Goal: Task Accomplishment & Management: Use online tool/utility

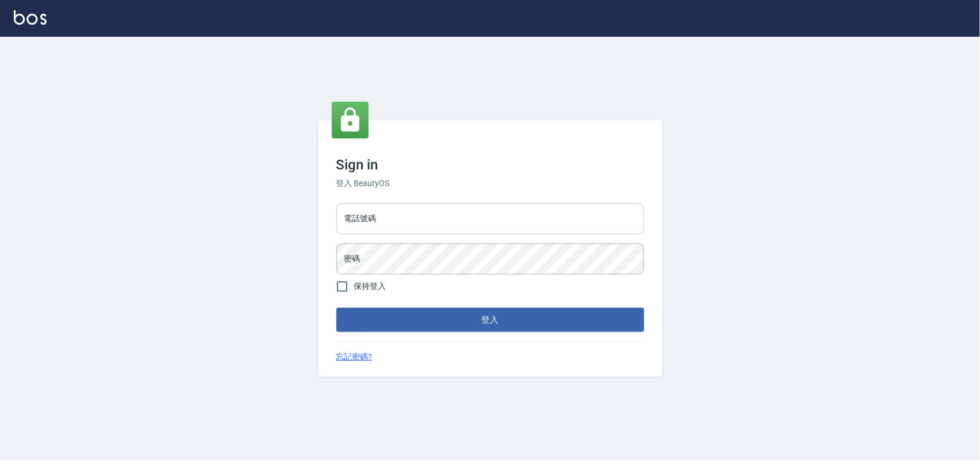
click at [497, 217] on input "電話號碼" at bounding box center [491, 218] width 308 height 31
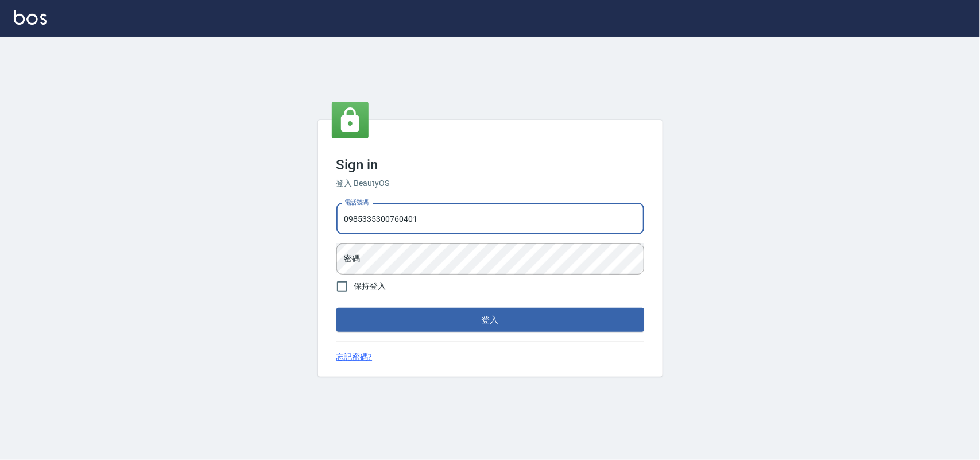
click at [337, 308] on button "登入" at bounding box center [491, 320] width 308 height 24
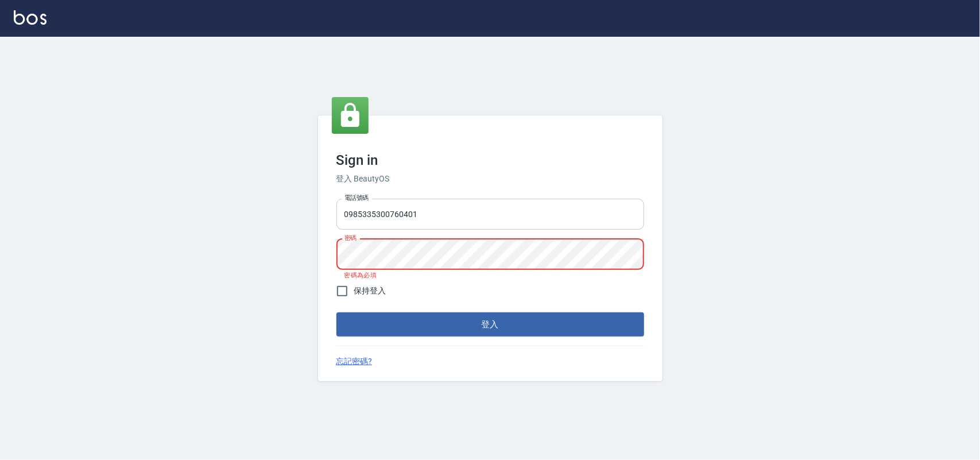
click at [576, 219] on input "0985335300760401" at bounding box center [491, 214] width 308 height 31
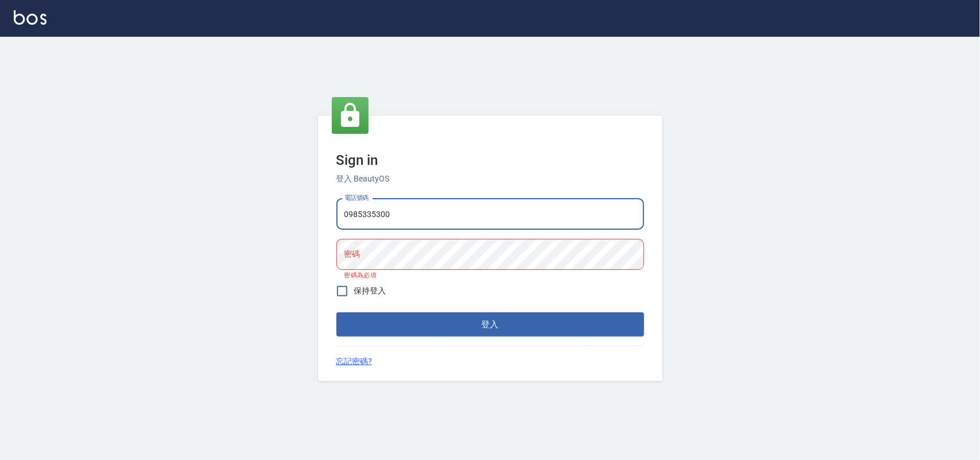
type input "0985335300"
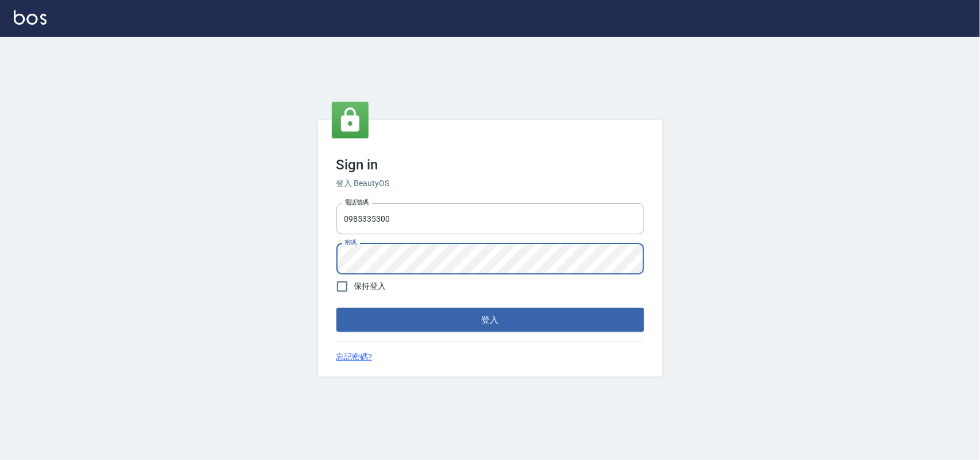
click at [337, 308] on button "登入" at bounding box center [491, 320] width 308 height 24
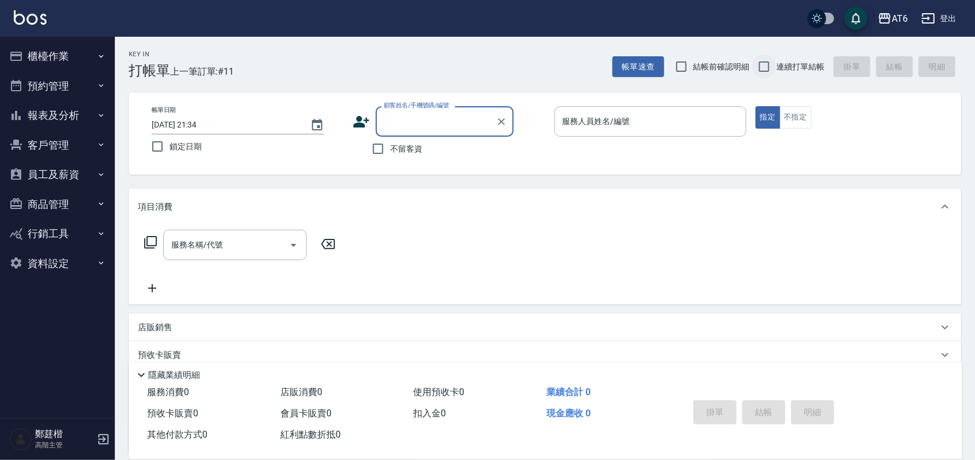
drag, startPoint x: 823, startPoint y: 49, endPoint x: 776, endPoint y: 61, distance: 48.6
click at [819, 49] on div "Key In 打帳單 上一筆訂單:#11 帳單速查 結帳前確認明細 連續打單結帳 掛單 結帳 明細" at bounding box center [538, 58] width 846 height 42
click at [770, 67] on input "連續打單結帳" at bounding box center [764, 67] width 24 height 24
checkbox input "true"
click at [185, 146] on span "鎖定日期" at bounding box center [185, 147] width 32 height 12
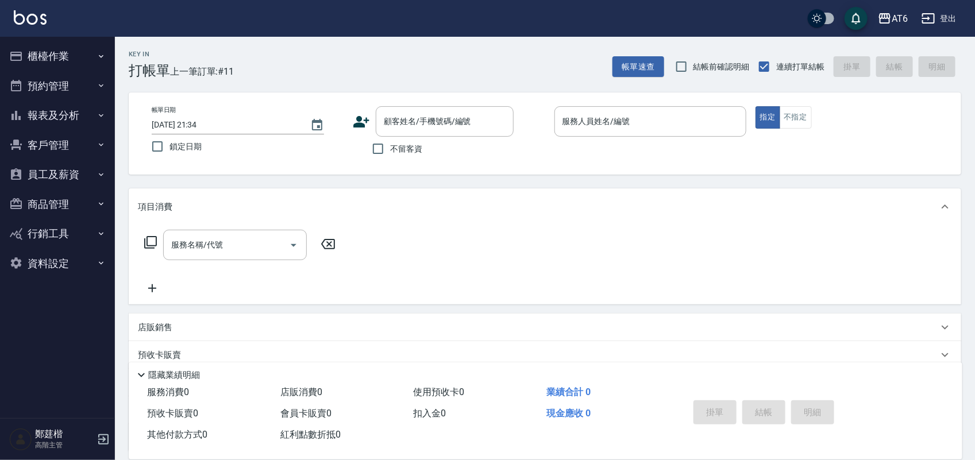
click at [169, 146] on input "鎖定日期" at bounding box center [157, 146] width 24 height 24
checkbox input "true"
click at [373, 145] on input "不留客資" at bounding box center [378, 149] width 24 height 24
checkbox input "true"
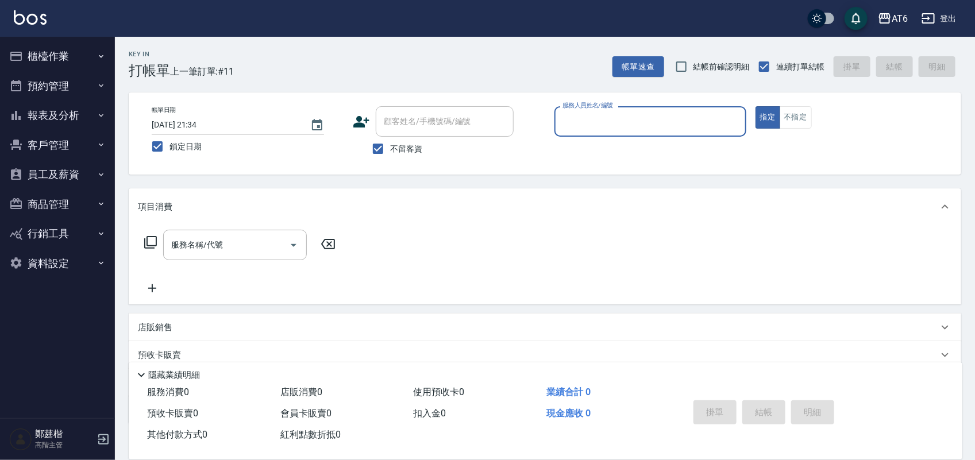
click at [643, 110] on div "服務人員姓名/編號" at bounding box center [650, 121] width 192 height 30
drag, startPoint x: 643, startPoint y: 118, endPoint x: 612, endPoint y: 121, distance: 31.1
click at [607, 122] on input "服務人員姓名/編號" at bounding box center [649, 121] width 181 height 20
drag, startPoint x: 699, startPoint y: 112, endPoint x: 655, endPoint y: 115, distance: 43.7
click at [655, 115] on input "服務人員姓名/編號" at bounding box center [649, 121] width 181 height 20
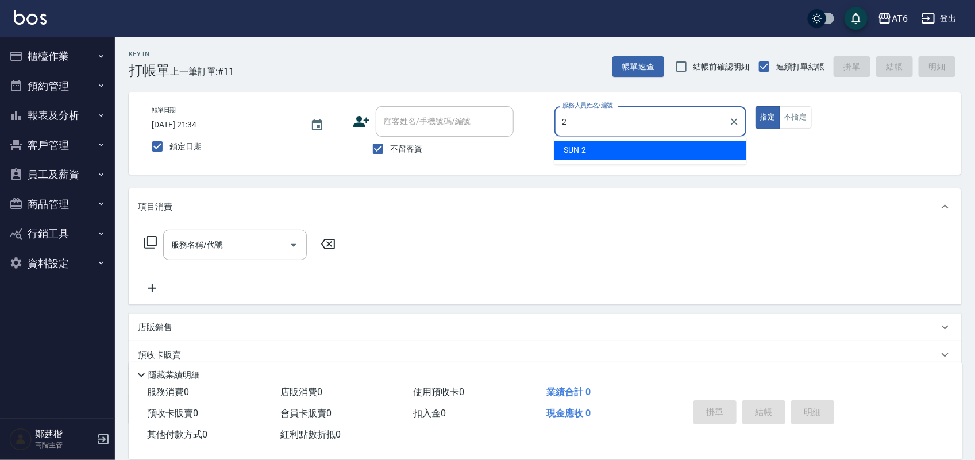
type input "2"
type button "true"
type input "SUN-2"
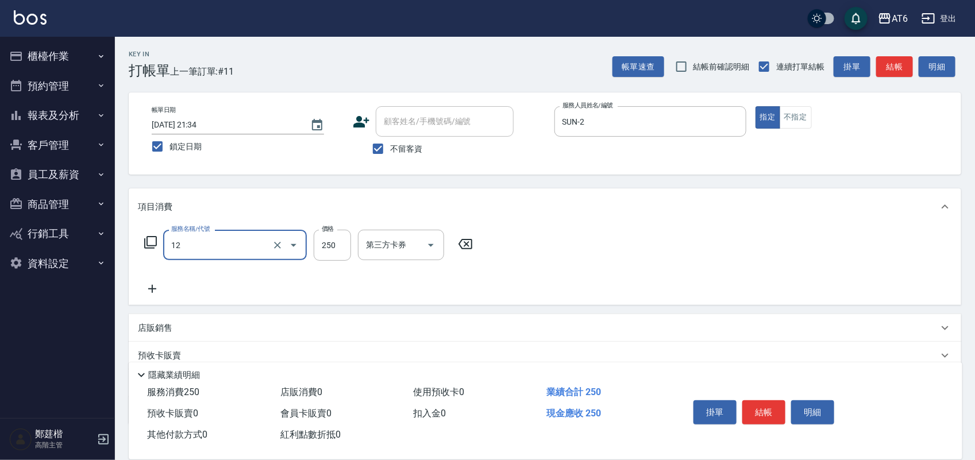
type input "精油洗髮(12)"
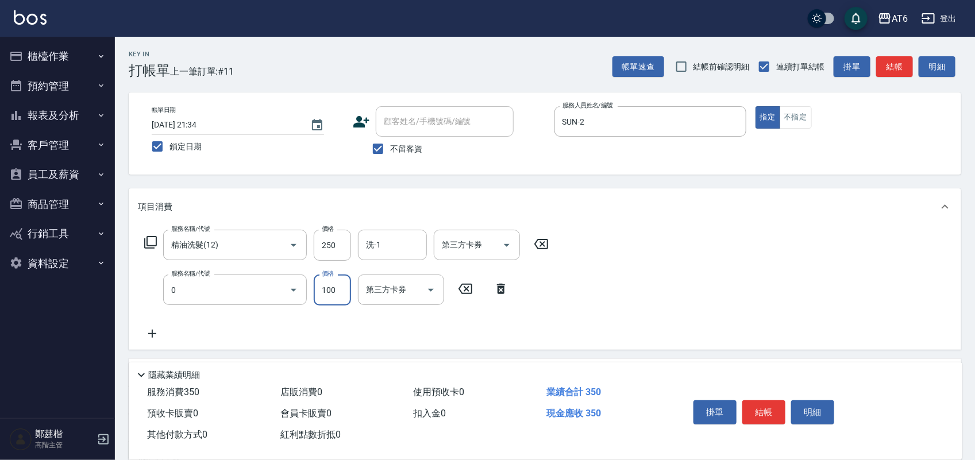
type input "剪髮(0)"
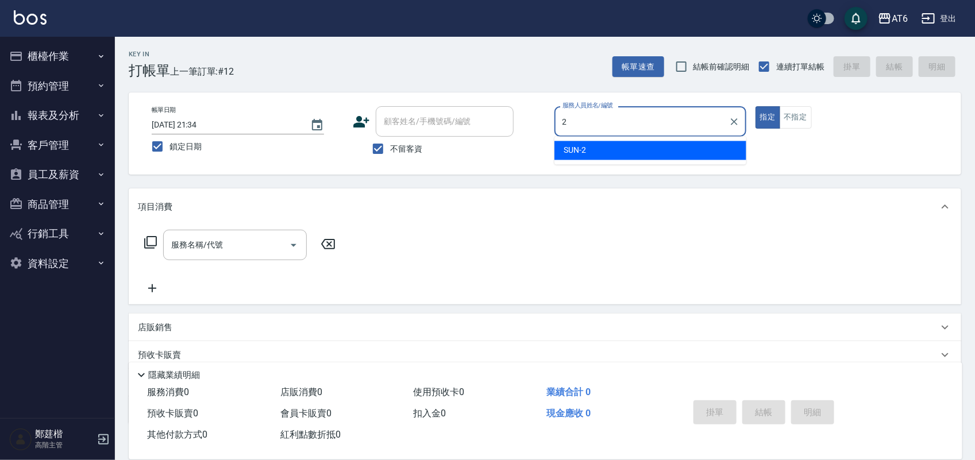
type input "SUN-2"
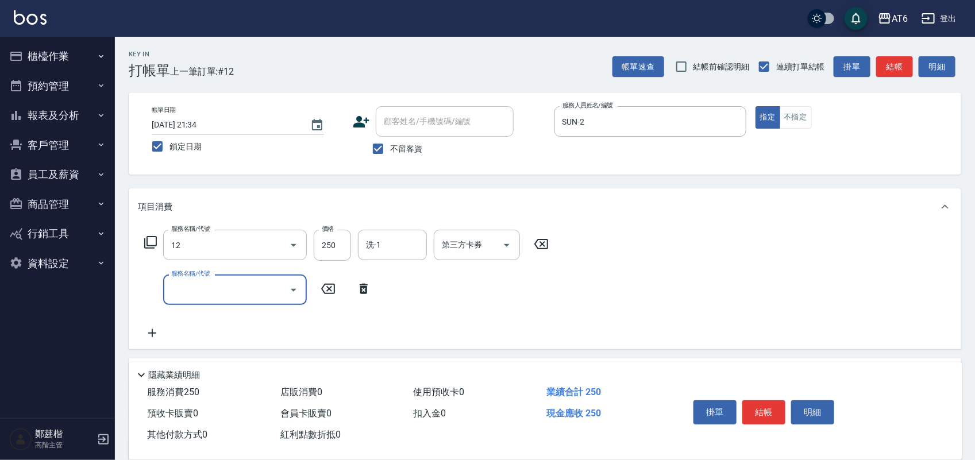
type input "精油洗髮(12)"
type input "剪髮(0)"
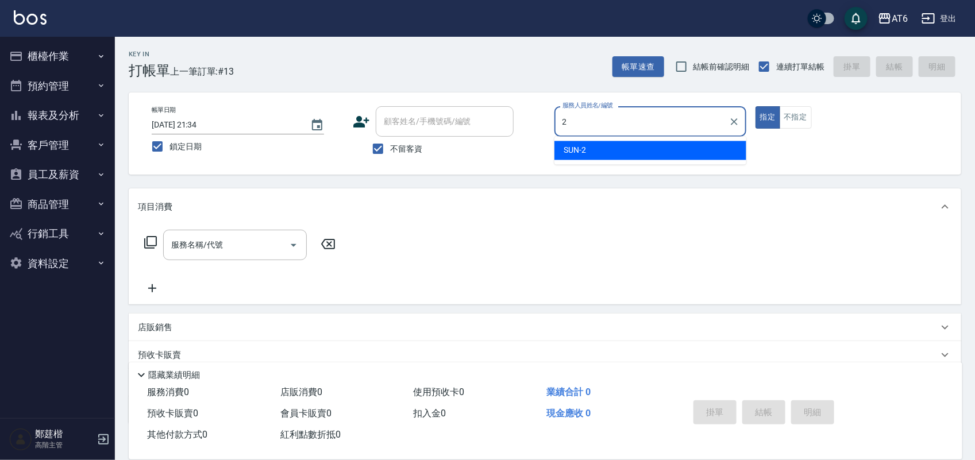
type input "SUN-2"
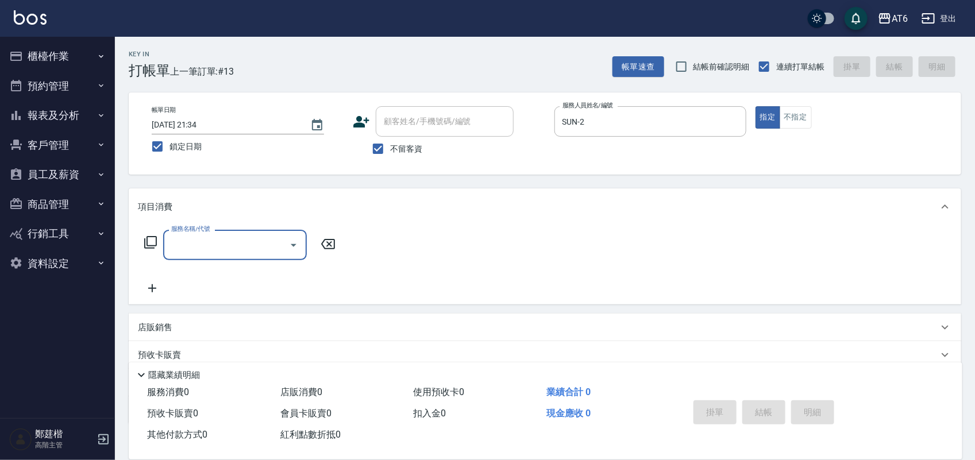
click at [280, 322] on div "店販銷售" at bounding box center [538, 328] width 800 height 12
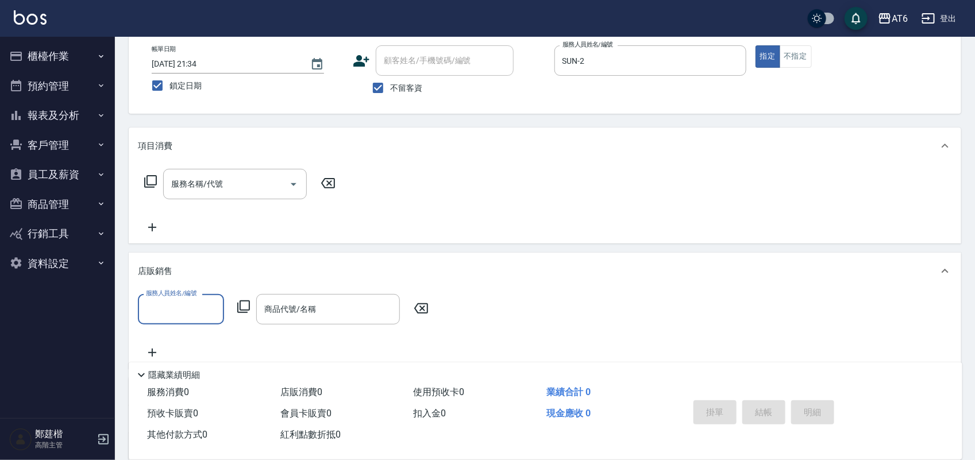
scroll to position [144, 0]
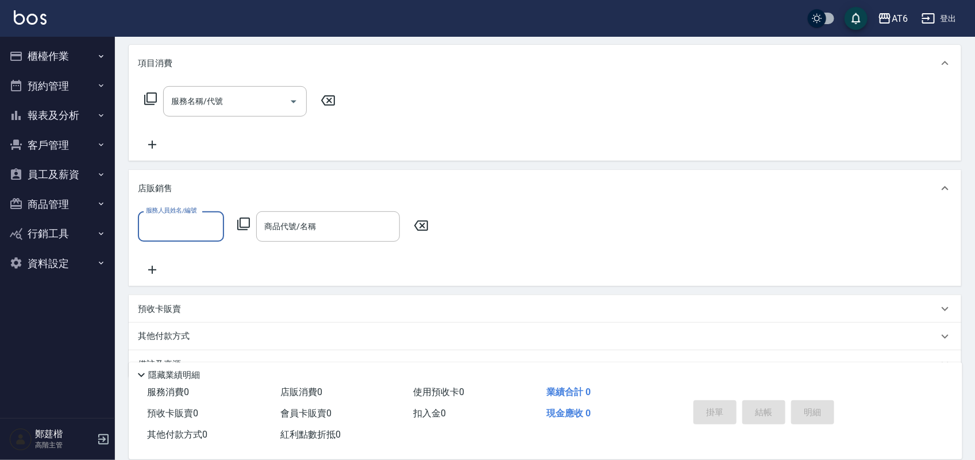
click at [199, 231] on input "服務人員姓名/編號" at bounding box center [181, 227] width 76 height 20
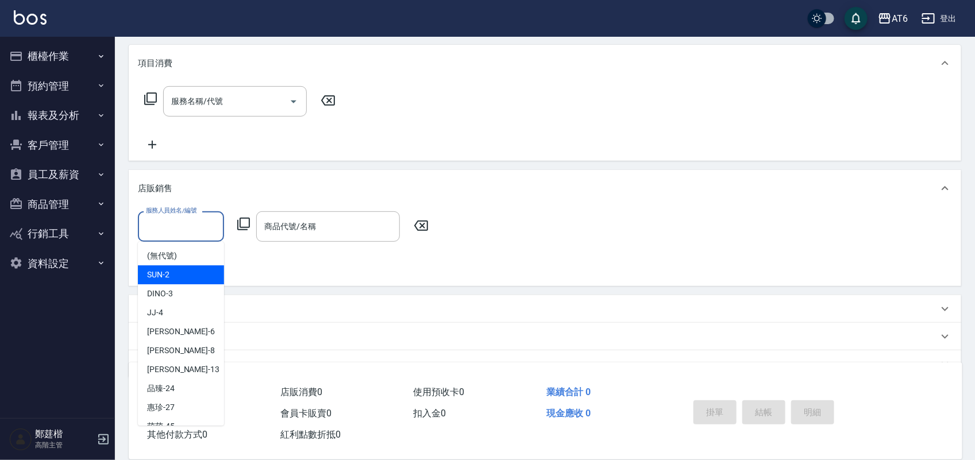
click at [191, 281] on div "SUN -2" at bounding box center [181, 274] width 86 height 19
type input "SUN-2"
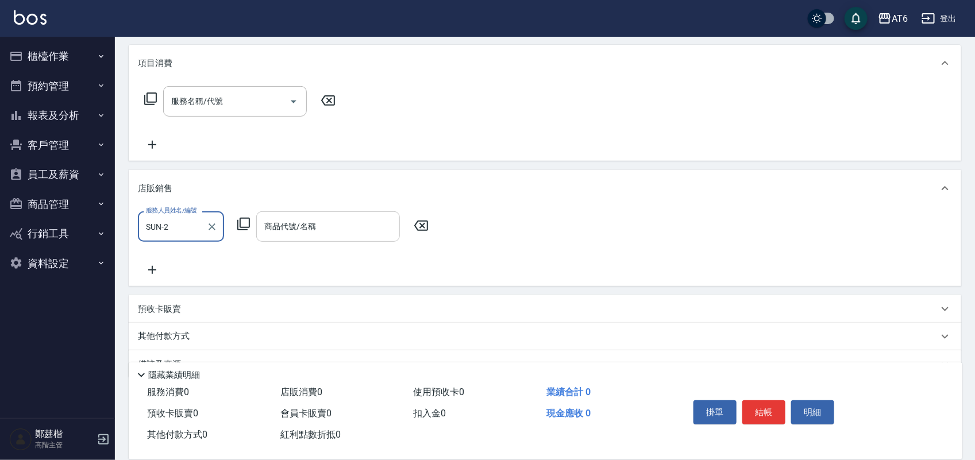
click at [327, 221] on input "商品代號/名稱" at bounding box center [327, 227] width 133 height 20
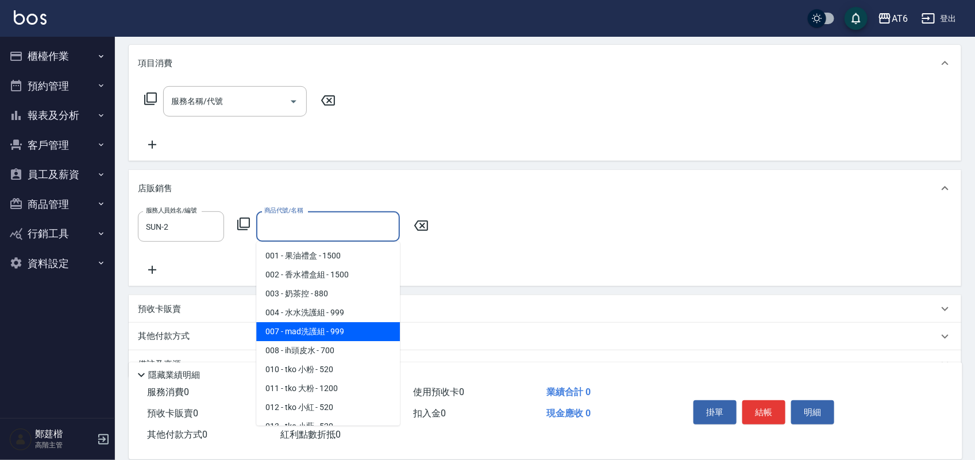
click at [354, 329] on span "007 - mad洗護組 - 999" at bounding box center [328, 331] width 144 height 19
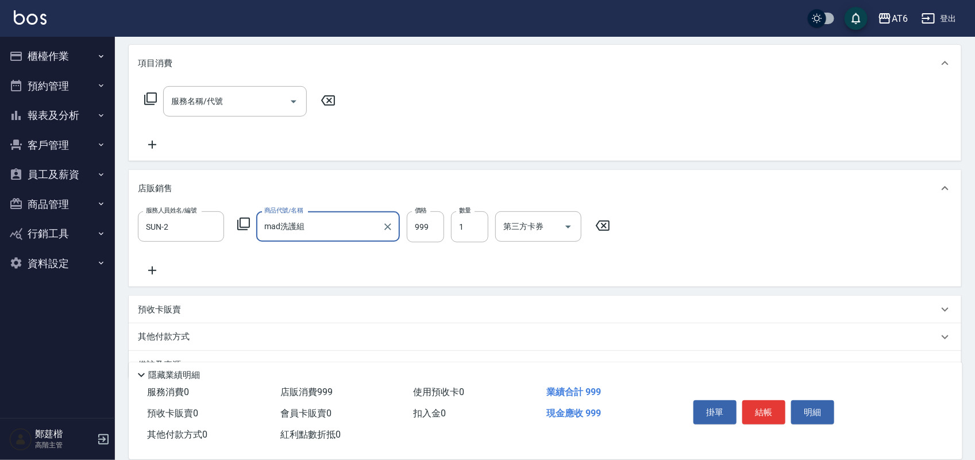
type input "mad洗護組"
click at [423, 222] on input "999" at bounding box center [425, 226] width 37 height 31
type input "1000"
click at [781, 412] on button "結帳" at bounding box center [763, 412] width 43 height 24
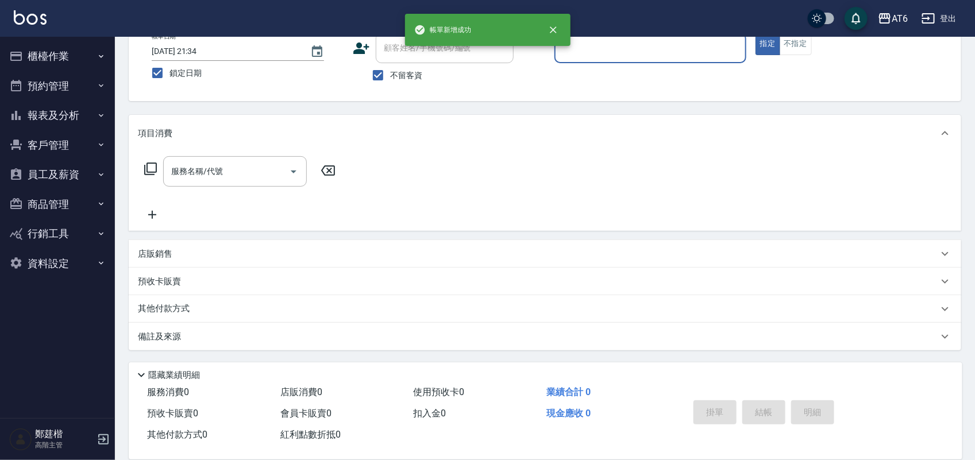
scroll to position [0, 0]
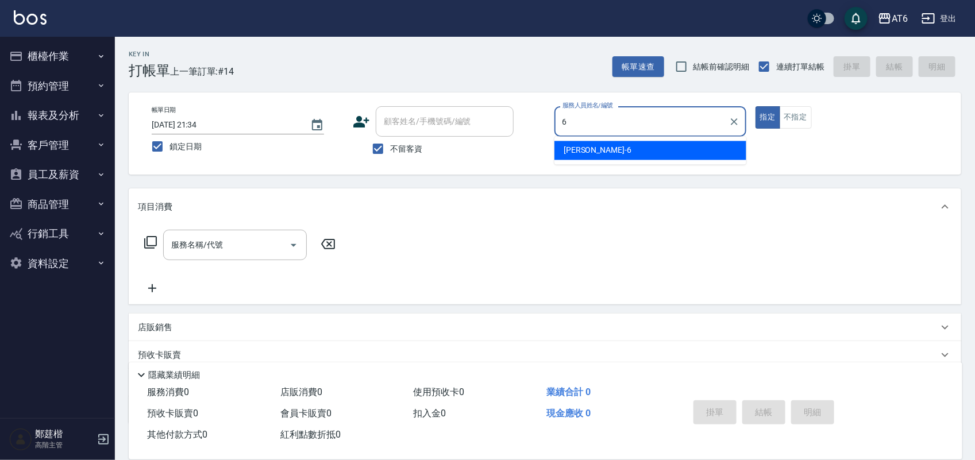
type input "[PERSON_NAME]-6"
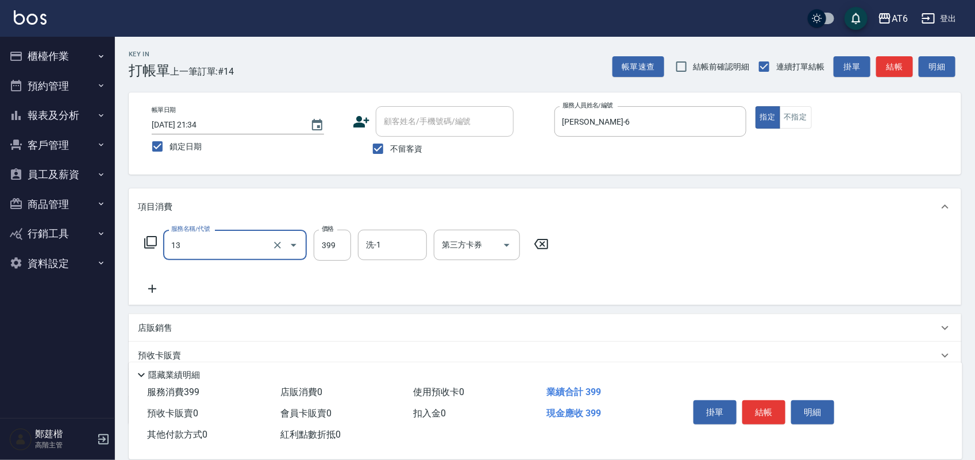
type input "海鹽洗(13)"
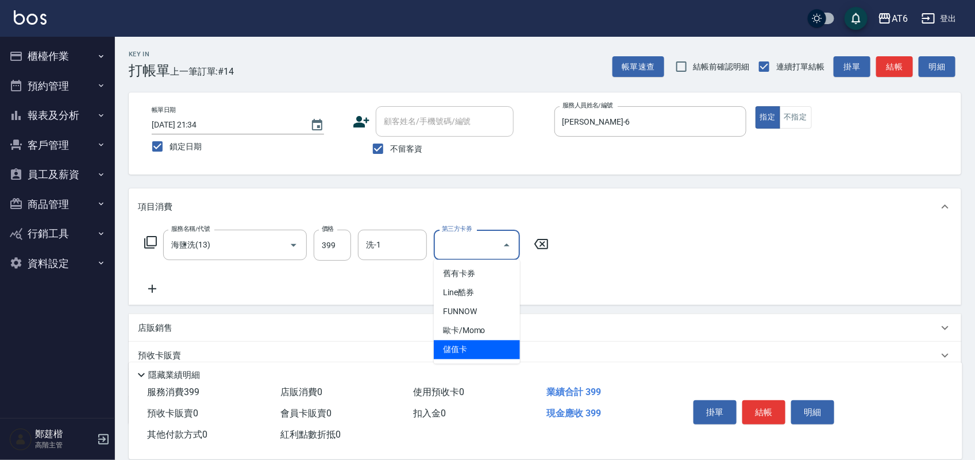
type input "儲值卡"
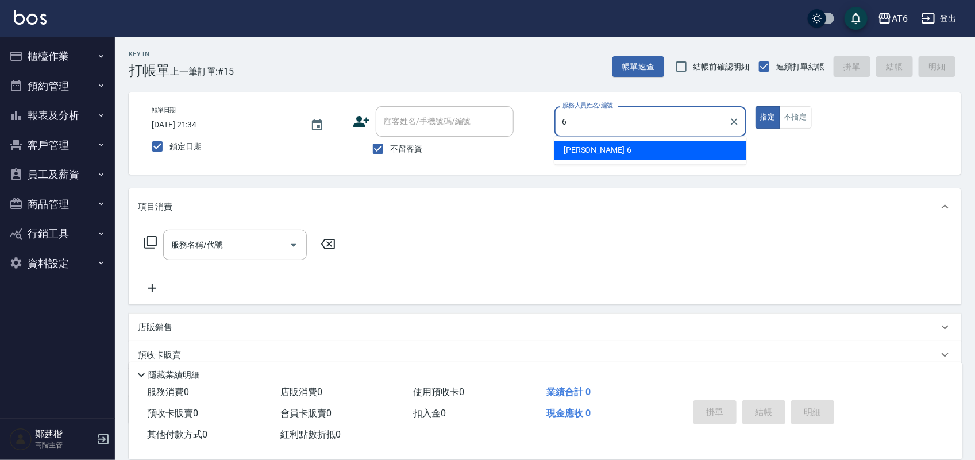
type input "[PERSON_NAME]-6"
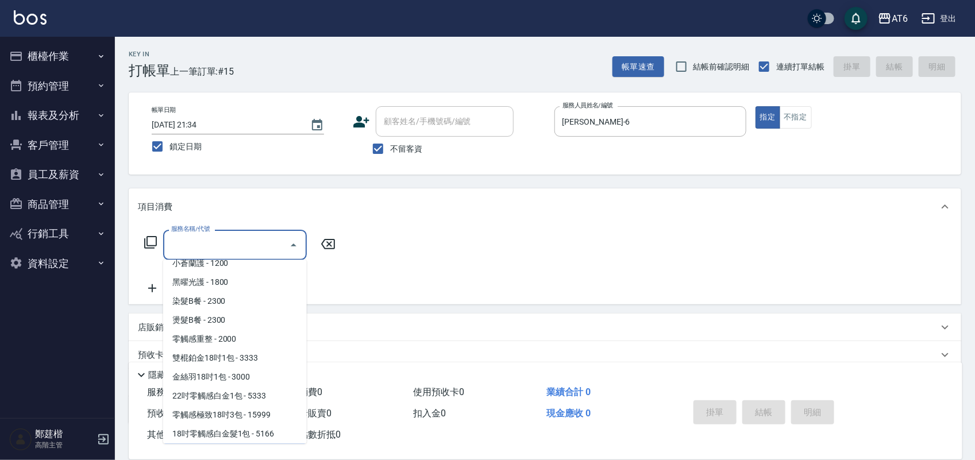
scroll to position [237, 0]
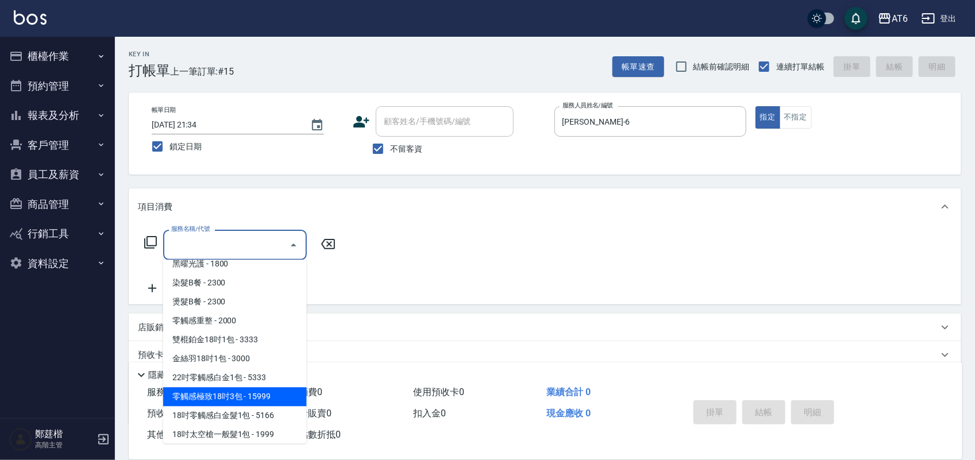
type input "零觸感極致18吋3包(55)"
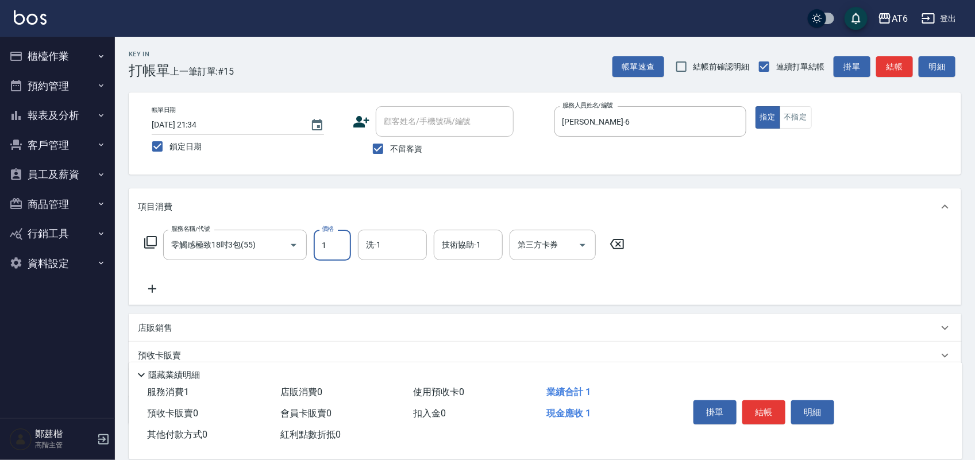
scroll to position [0, 0]
type input "13000"
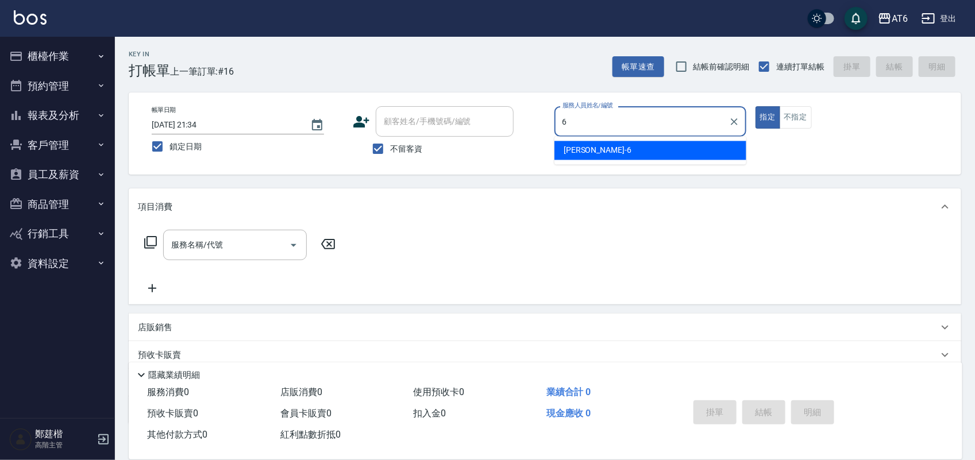
type input "[PERSON_NAME]-6"
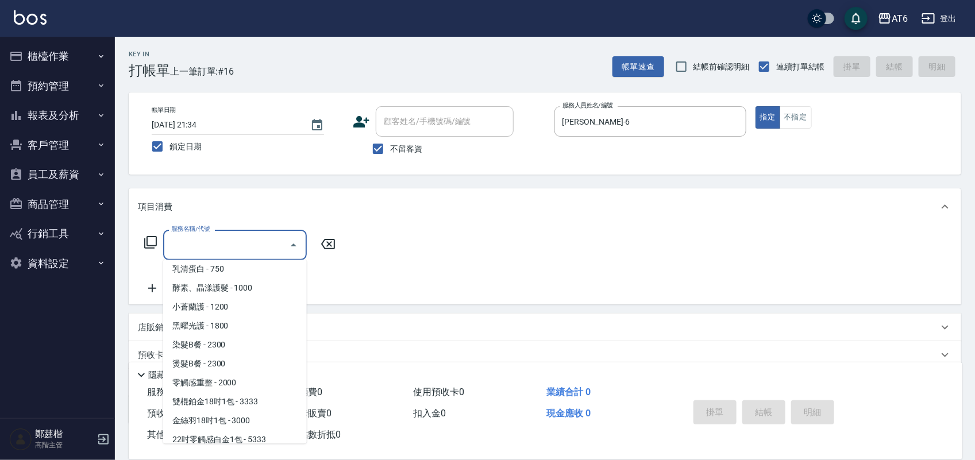
scroll to position [156, 0]
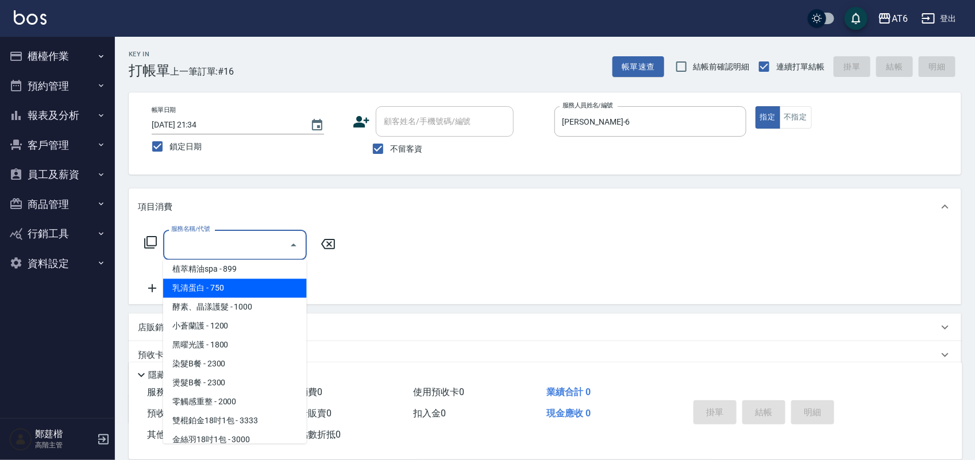
type input "乳清蛋白(21)"
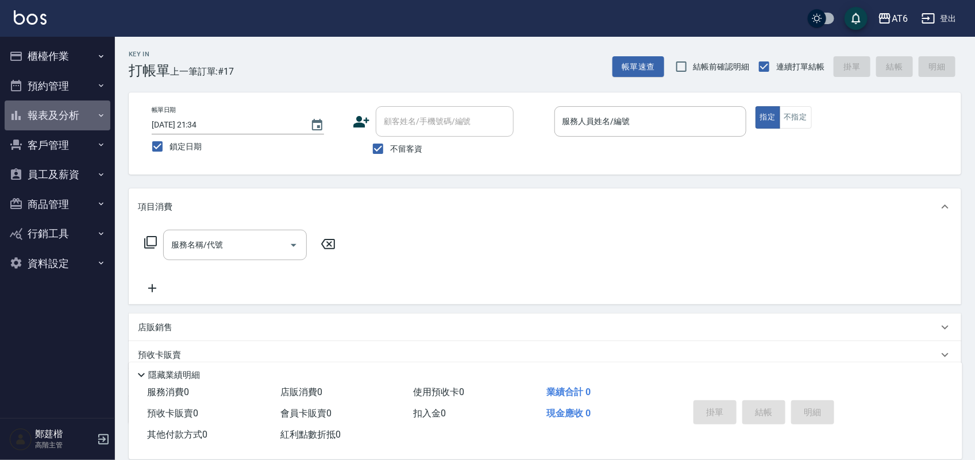
click at [98, 105] on button "報表及分析" at bounding box center [58, 116] width 106 height 30
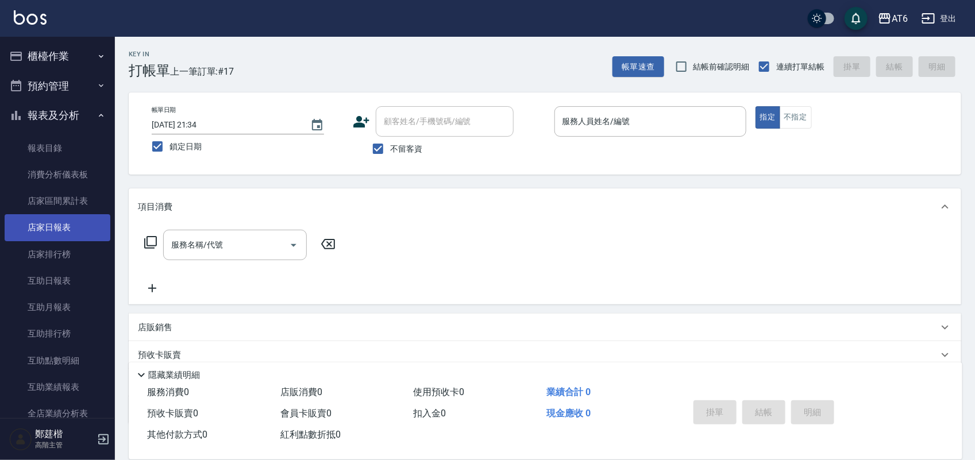
click at [75, 227] on link "店家日報表" at bounding box center [58, 227] width 106 height 26
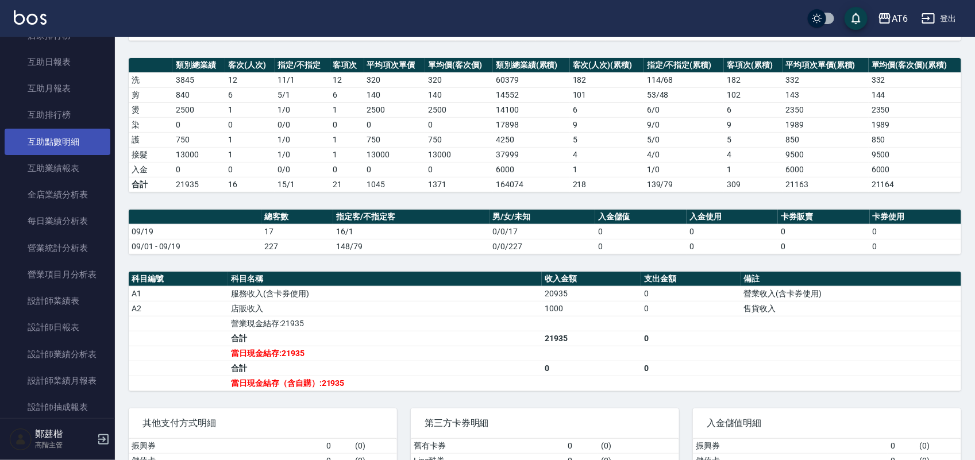
scroll to position [287, 0]
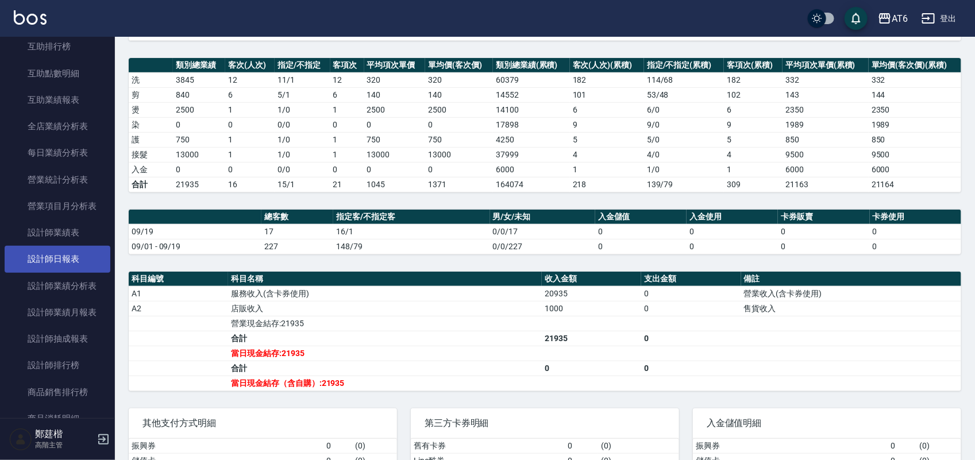
click at [66, 260] on link "設計師日報表" at bounding box center [58, 259] width 106 height 26
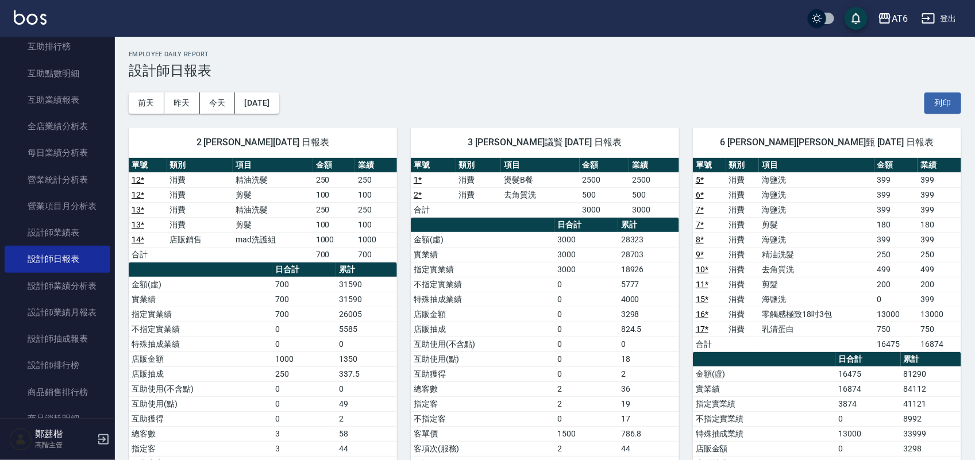
drag, startPoint x: 563, startPoint y: 78, endPoint x: 555, endPoint y: 79, distance: 7.6
drag, startPoint x: 555, startPoint y: 79, endPoint x: 509, endPoint y: 70, distance: 46.9
click at [509, 70] on h3 "設計師日報表" at bounding box center [545, 71] width 832 height 16
